Goal: Information Seeking & Learning: Learn about a topic

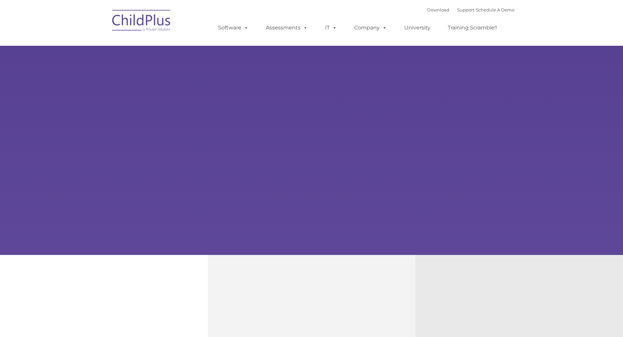
type input ""
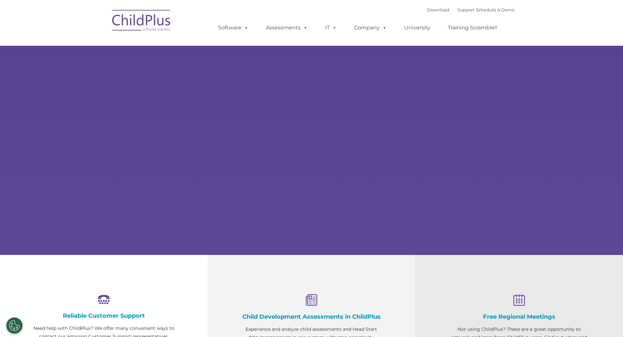
select select "MEDIUM"
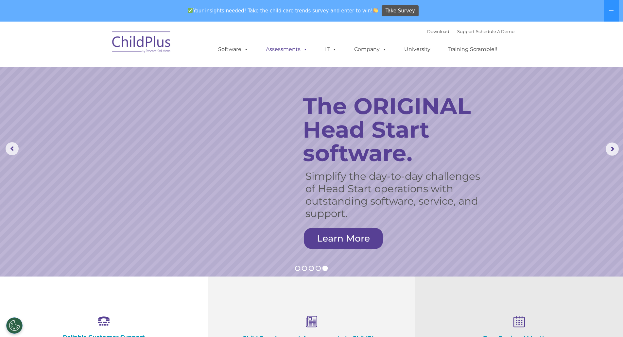
click at [309, 52] on link "Assessments" at bounding box center [286, 49] width 55 height 13
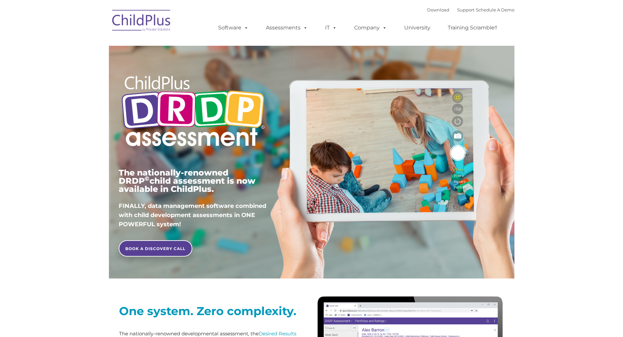
type input ""
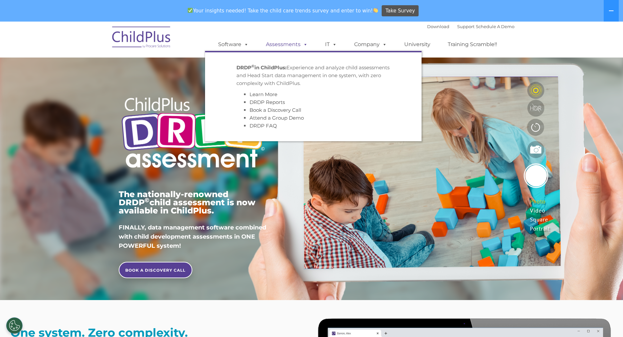
click at [301, 43] on span at bounding box center [303, 44] width 7 height 6
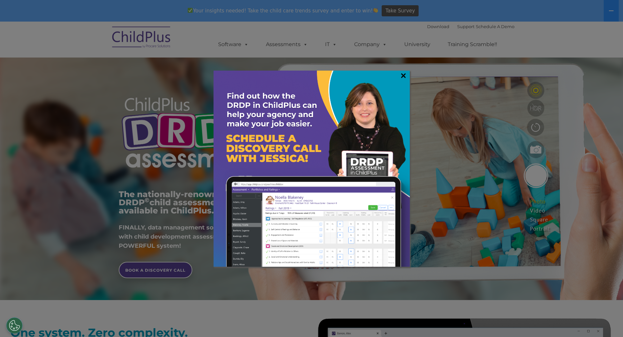
click at [404, 75] on link "×" at bounding box center [404, 75] width 8 height 7
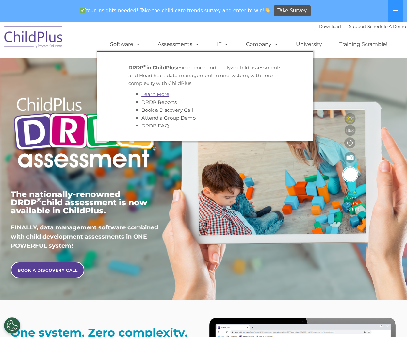
click at [168, 92] on link "Learn More" at bounding box center [156, 94] width 28 height 6
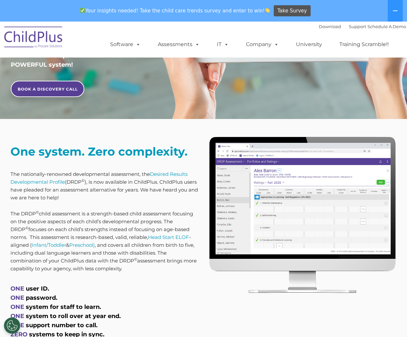
scroll to position [181, 0]
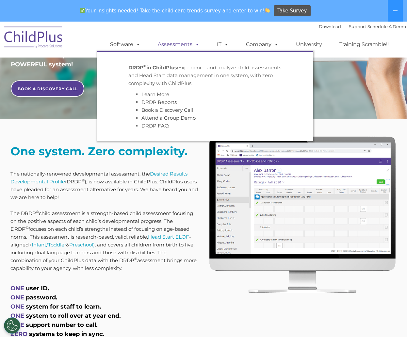
click at [199, 44] on link "Assessments" at bounding box center [178, 44] width 55 height 13
